Goal: Navigation & Orientation: Find specific page/section

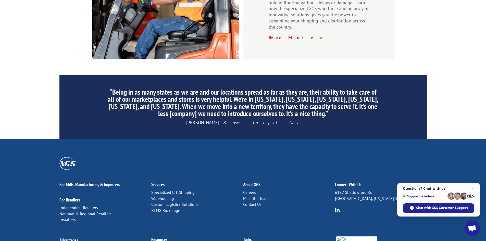
scroll to position [765, 0]
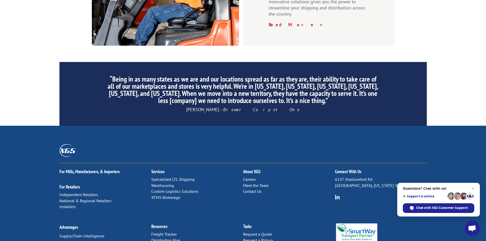
click at [260, 183] on link "Meet the Team" at bounding box center [256, 185] width 26 height 5
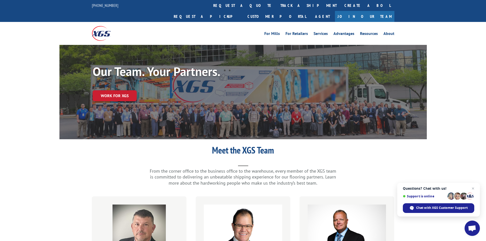
drag, startPoint x: 352, startPoint y: 104, endPoint x: 355, endPoint y: 99, distance: 5.7
click at [355, 99] on div "Our Team. Your Partners. Work for XGS" at bounding box center [242, 92] width 367 height 94
click at [356, 99] on div "Our Team. Your Partners. Work for XGS" at bounding box center [260, 88] width 334 height 46
click at [335, 11] on link "Agent" at bounding box center [322, 16] width 25 height 11
